Goal: Navigation & Orientation: Find specific page/section

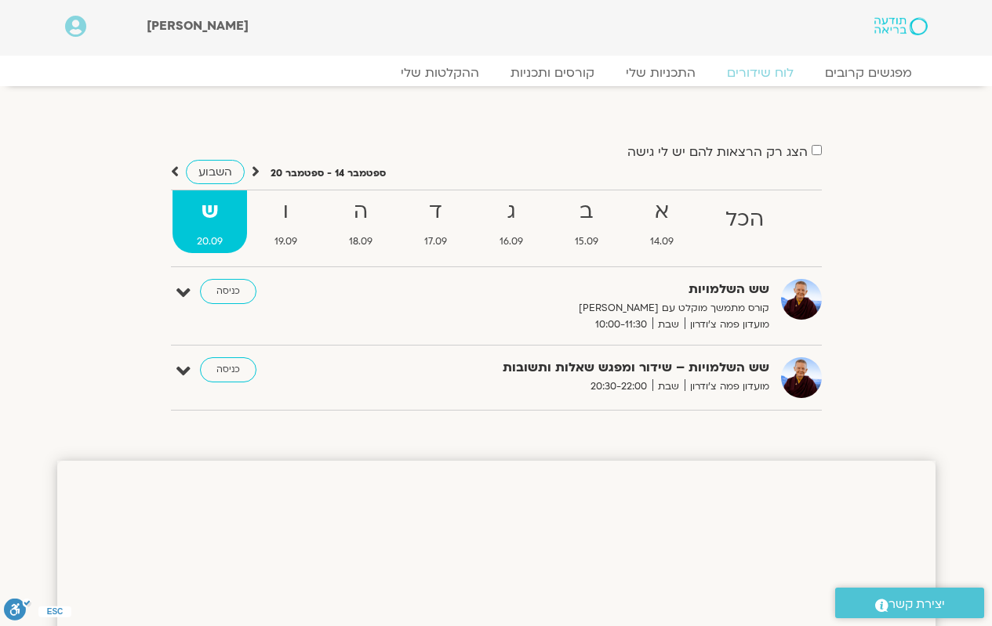
drag, startPoint x: 241, startPoint y: 377, endPoint x: 238, endPoint y: 410, distance: 33.2
click at [241, 376] on link "כניסה" at bounding box center [228, 369] width 56 height 25
click at [230, 379] on link "כניסה" at bounding box center [228, 369] width 56 height 25
drag, startPoint x: 714, startPoint y: 94, endPoint x: 702, endPoint y: 81, distance: 17.8
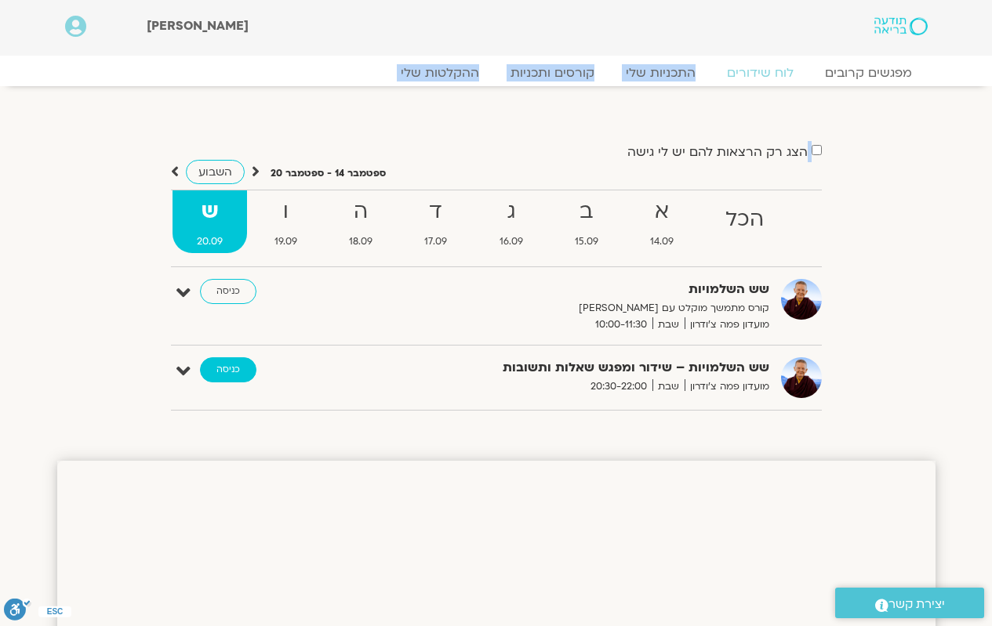
click at [243, 381] on link "כניסה" at bounding box center [228, 369] width 56 height 25
